Goal: Task Accomplishment & Management: Manage account settings

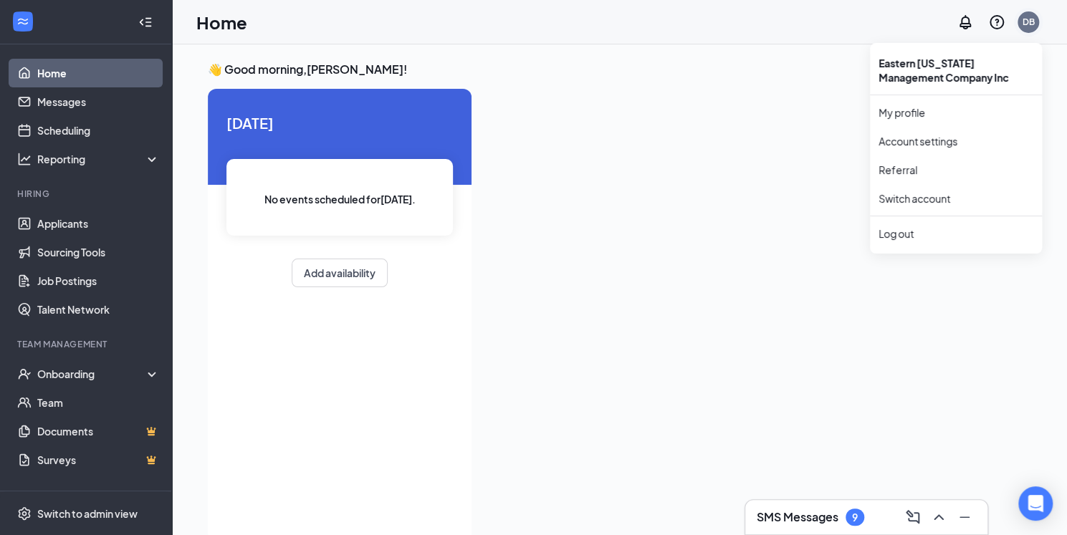
click at [1026, 16] on div "DB" at bounding box center [1029, 22] width 12 height 12
click at [896, 110] on link "My profile" at bounding box center [956, 112] width 155 height 14
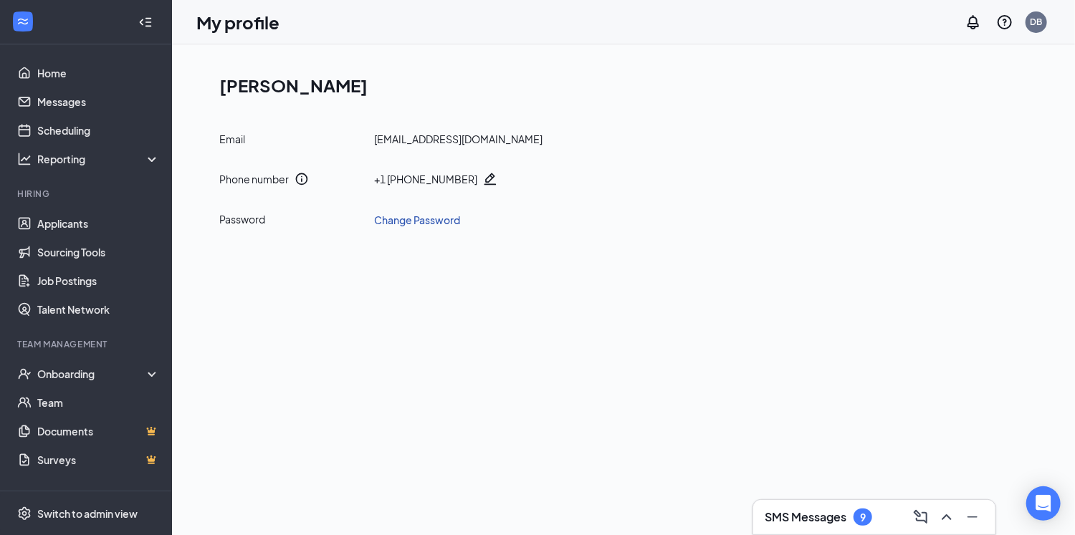
click at [431, 219] on link "Change Password" at bounding box center [417, 220] width 86 height 16
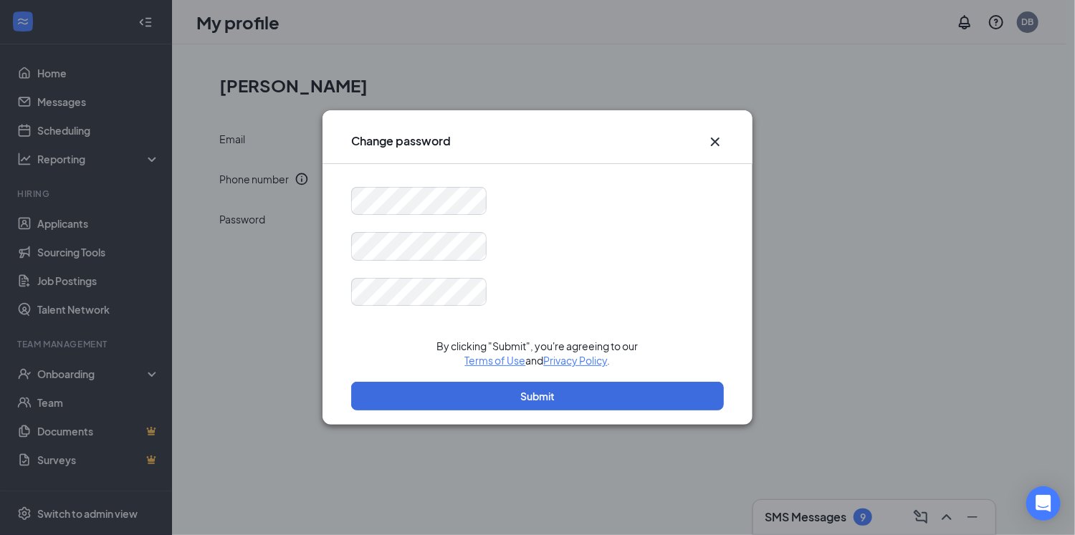
click at [601, 194] on div at bounding box center [537, 201] width 373 height 29
click at [541, 239] on div at bounding box center [537, 246] width 373 height 29
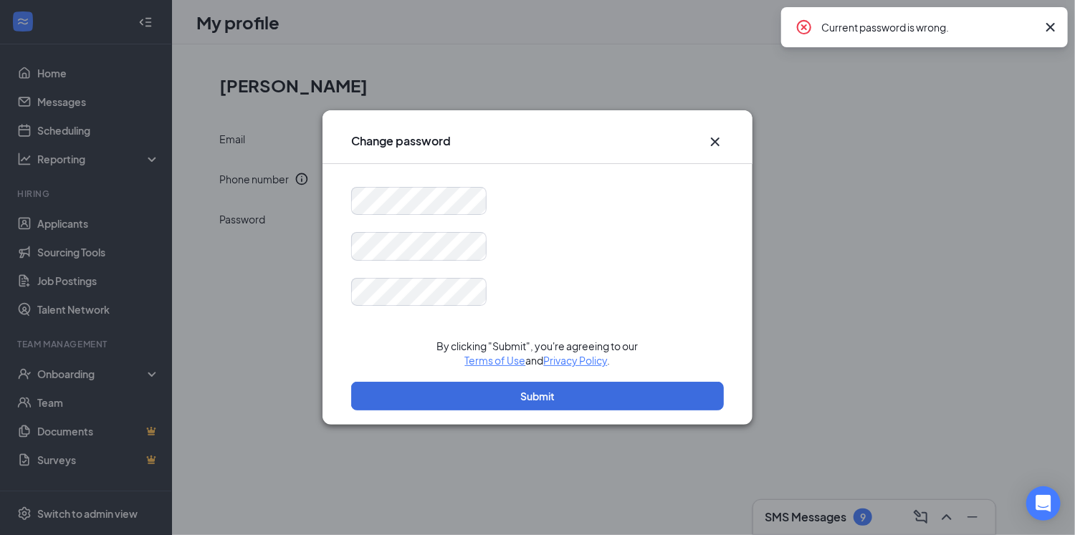
click at [552, 207] on div at bounding box center [537, 201] width 373 height 29
click at [1051, 25] on icon "Cross" at bounding box center [1050, 27] width 17 height 17
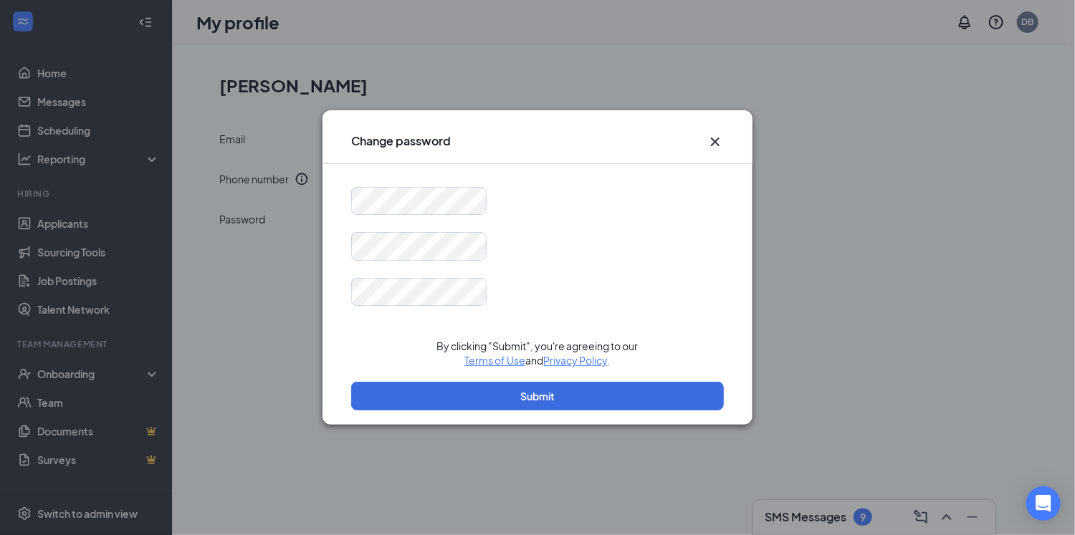
click at [717, 142] on icon "Cross" at bounding box center [715, 141] width 17 height 17
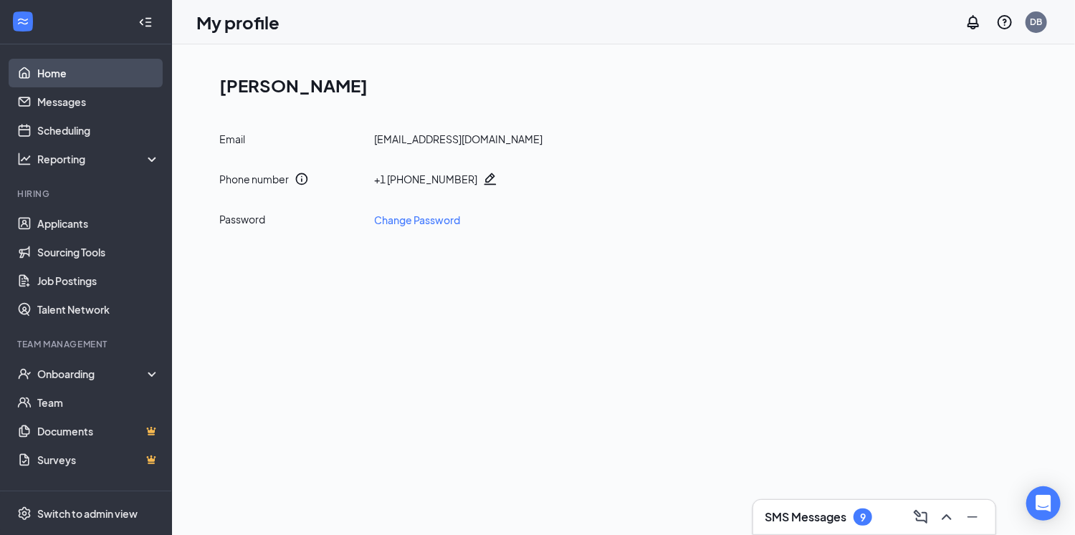
click at [44, 77] on link "Home" at bounding box center [98, 73] width 123 height 29
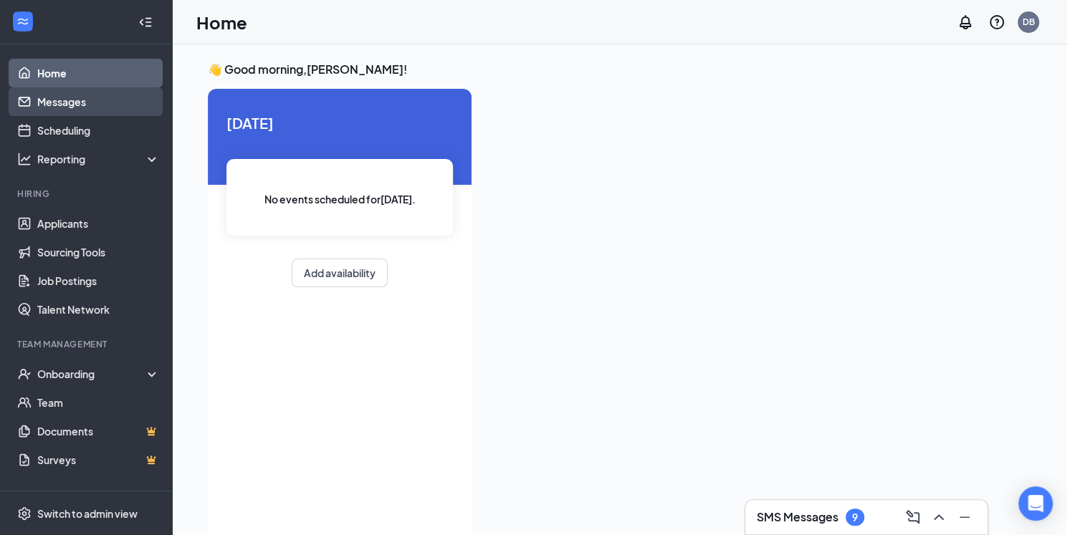
click at [57, 100] on link "Messages" at bounding box center [98, 101] width 123 height 29
